Goal: Task Accomplishment & Management: Manage account settings

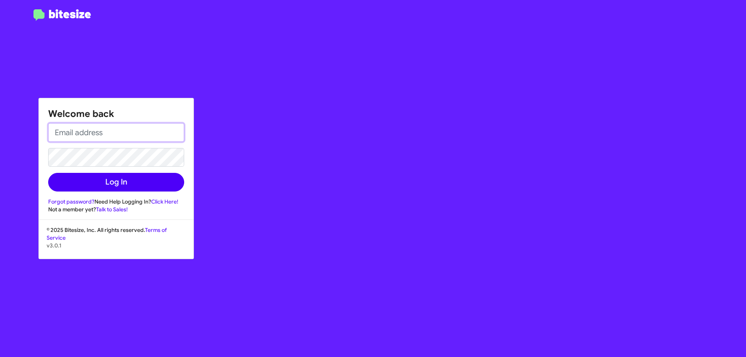
type input "[PERSON_NAME][EMAIL_ADDRESS][PERSON_NAME][DOMAIN_NAME]"
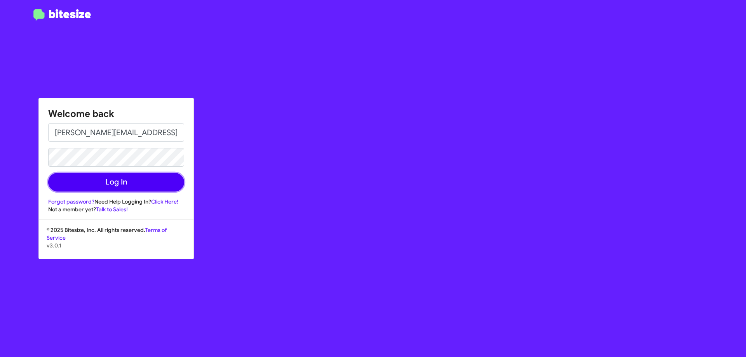
click at [105, 184] on button "Log In" at bounding box center [116, 182] width 136 height 19
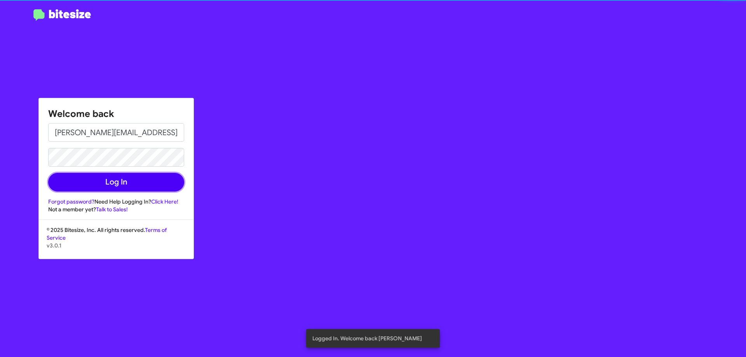
click at [114, 181] on button "Log In" at bounding box center [116, 182] width 136 height 19
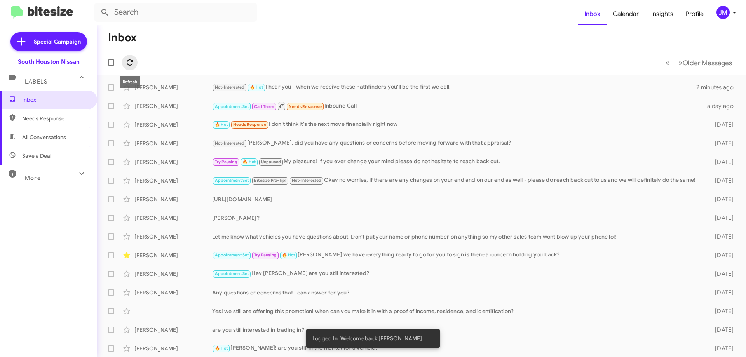
click at [136, 63] on span at bounding box center [130, 62] width 16 height 9
